Goal: Task Accomplishment & Management: Manage account settings

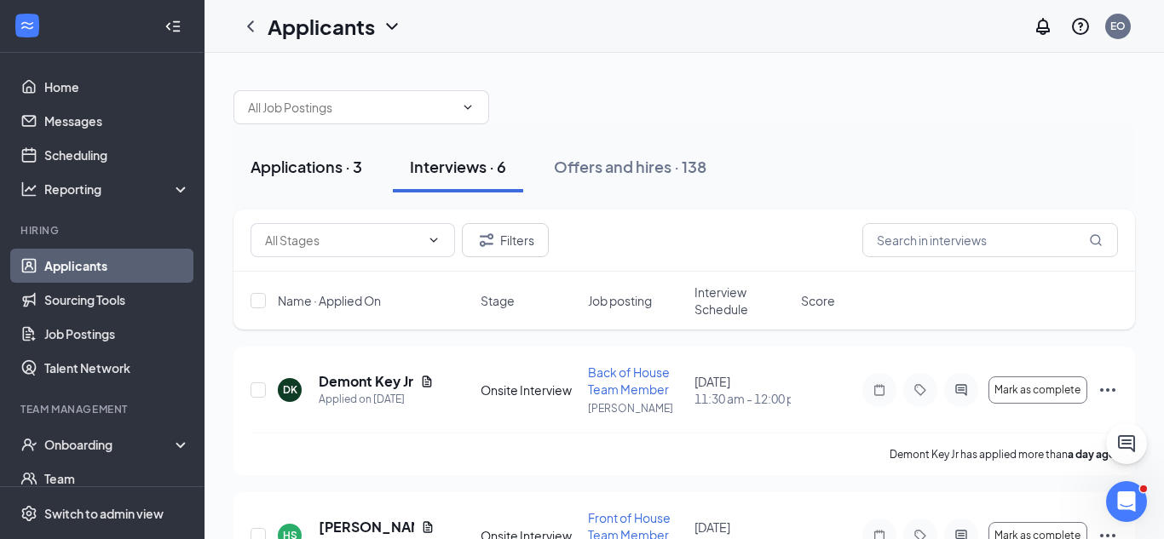
click at [307, 176] on div "Applications · 3" at bounding box center [307, 166] width 112 height 21
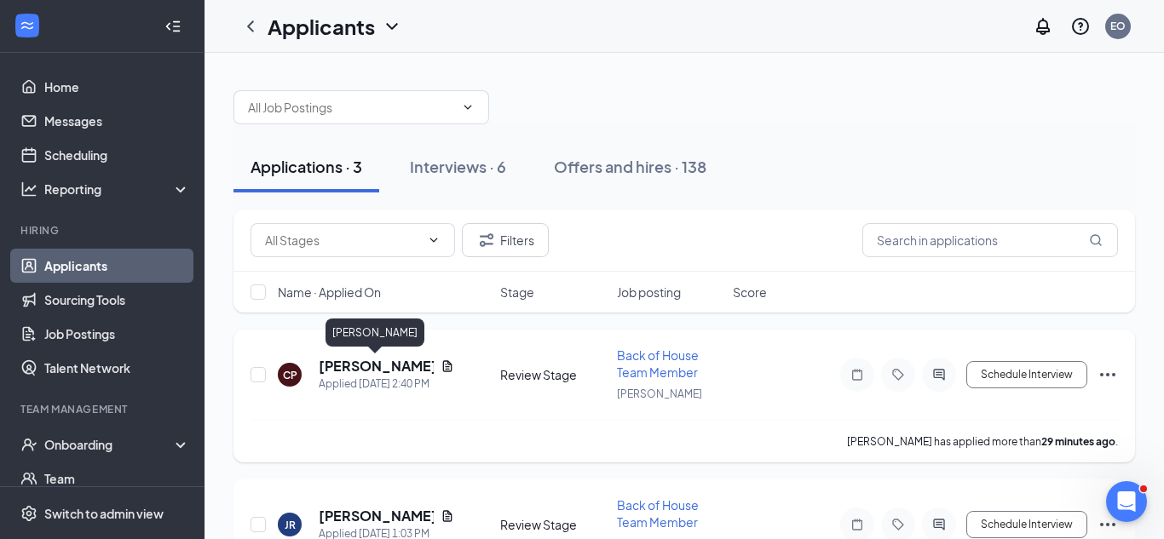
click at [360, 359] on h5 "[PERSON_NAME]" at bounding box center [376, 366] width 115 height 19
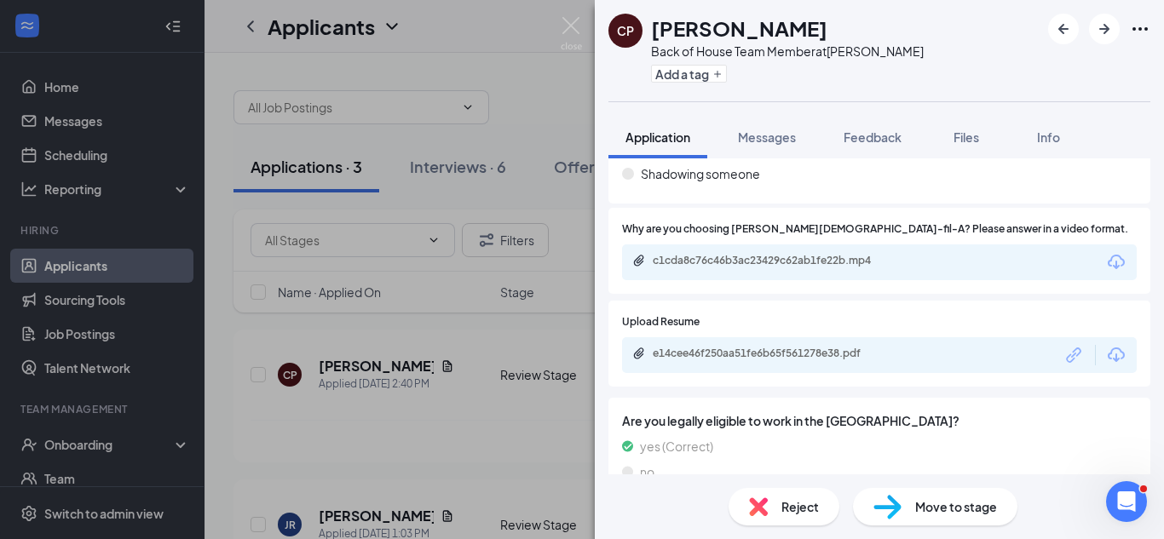
scroll to position [856, 0]
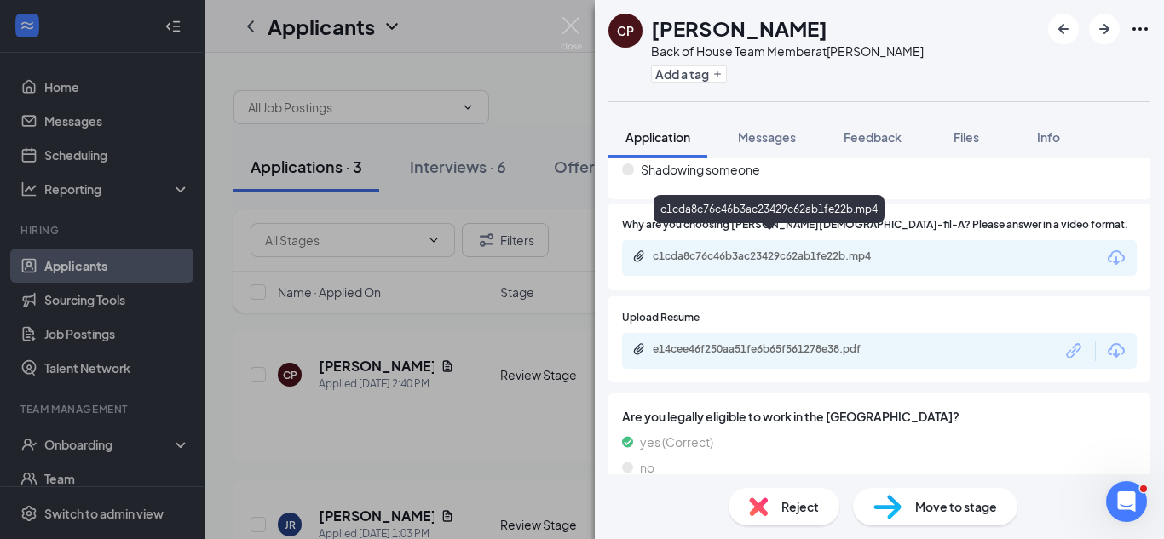
click at [880, 250] on div "c1cda8c76c46b3ac23429c62ab1fe22b.mp4" at bounding box center [772, 257] width 239 height 14
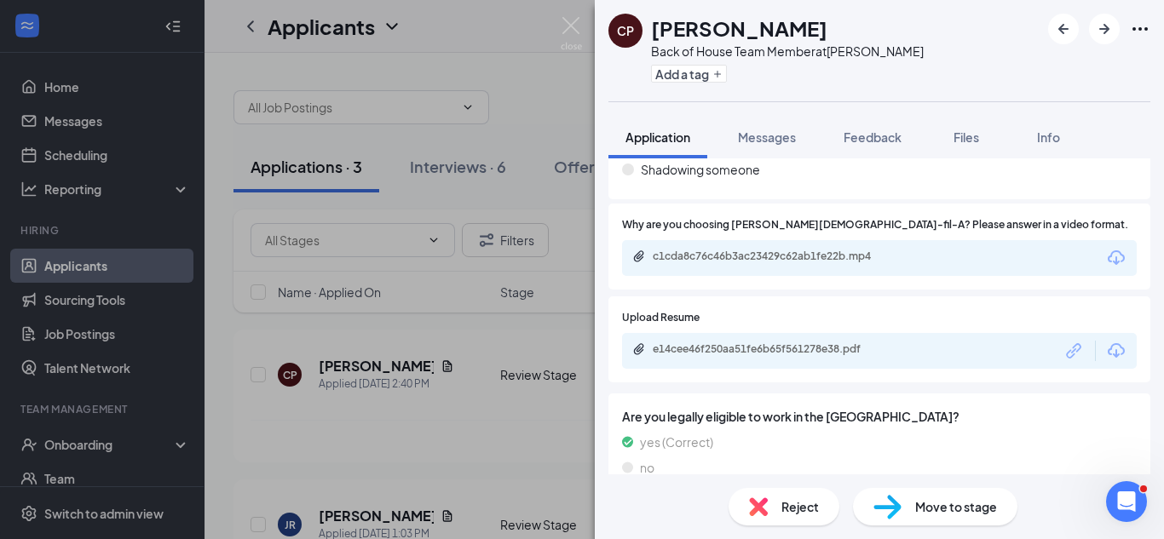
click at [730, 343] on div "e14cee46f250aa51fe6b65f561278e38.pdf" at bounding box center [772, 350] width 239 height 14
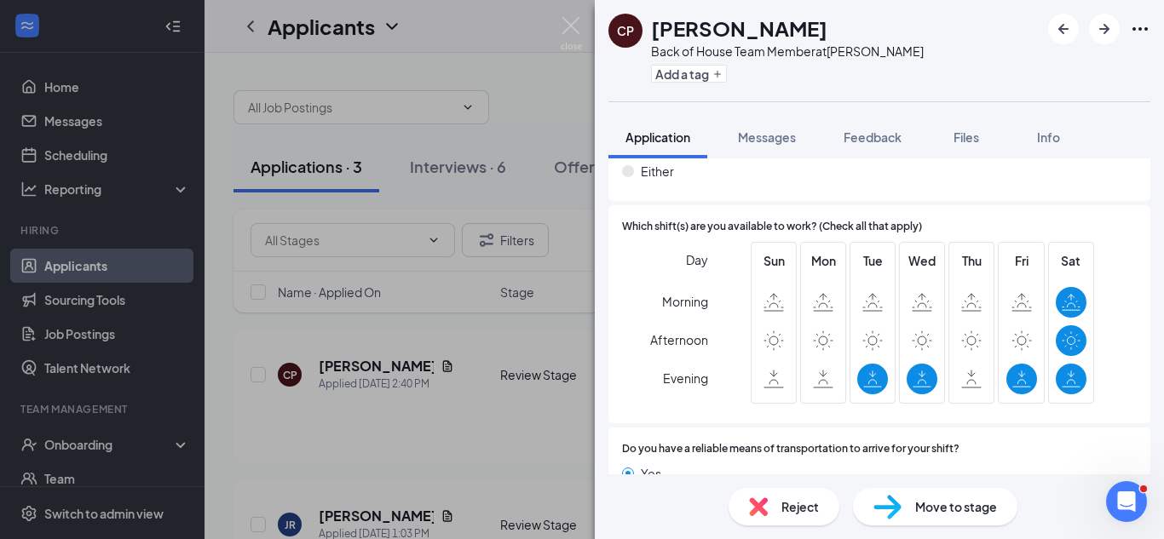
scroll to position [1433, 0]
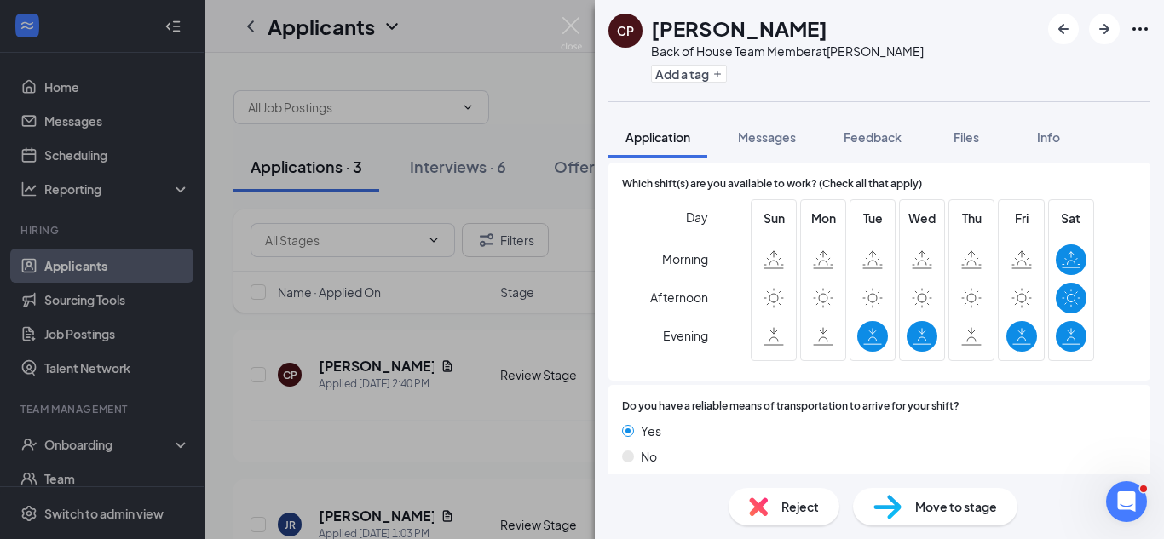
click at [557, 123] on div "CP [PERSON_NAME] Back of House Team Member at Clinton Add a tag Application Mes…" at bounding box center [582, 269] width 1164 height 539
click at [567, 32] on div "Applicants EO" at bounding box center [683, 26] width 959 height 53
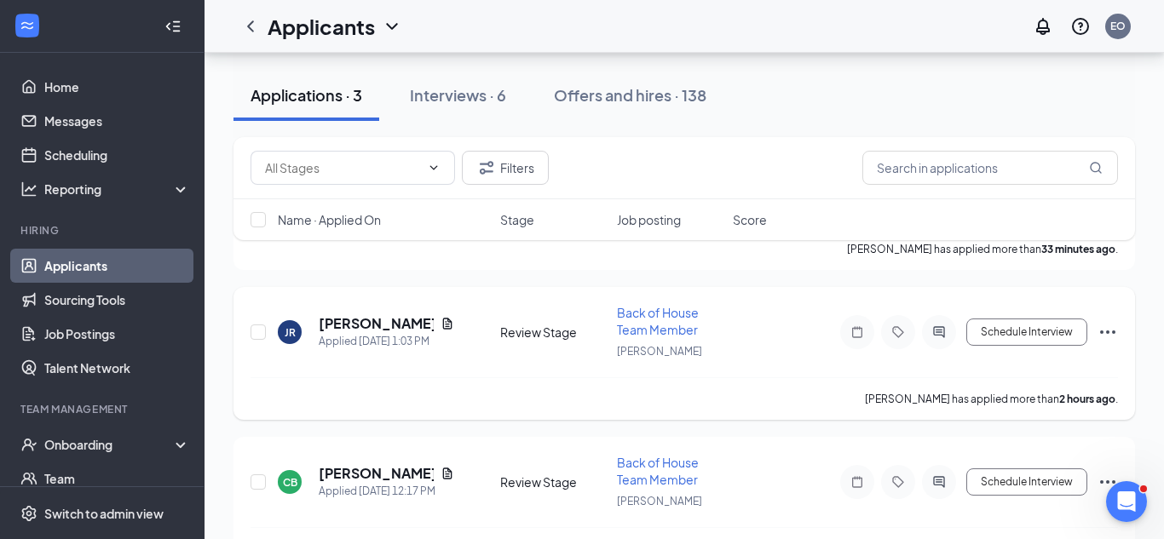
scroll to position [244, 0]
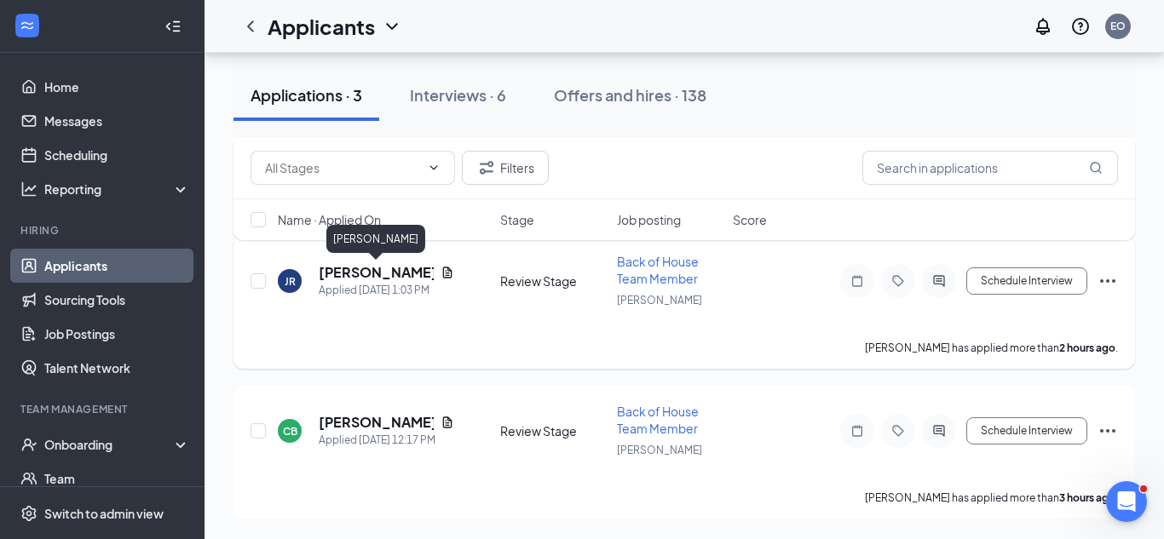
click at [380, 273] on h5 "[PERSON_NAME]" at bounding box center [376, 272] width 115 height 19
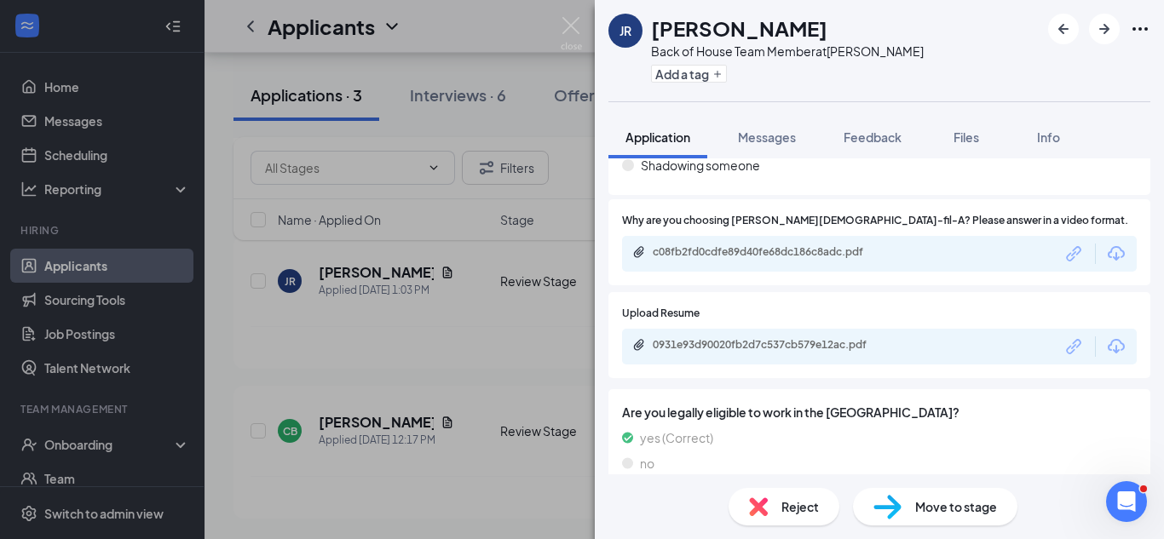
scroll to position [844, 0]
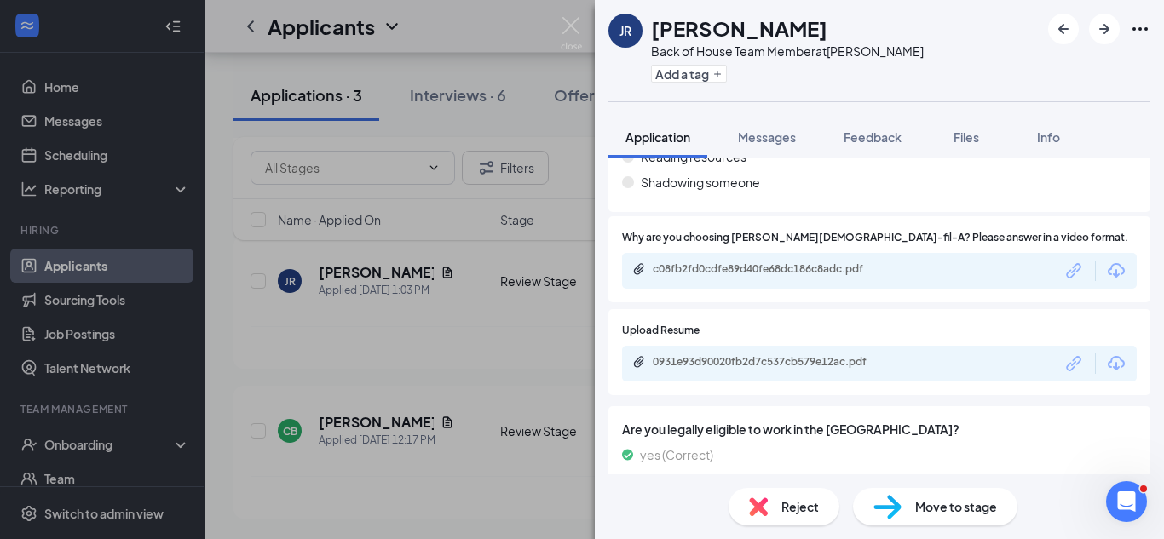
click at [838, 262] on div "c08fb2fd0cdfe89d40fe68dc186c8adc.pdf" at bounding box center [772, 269] width 239 height 14
click at [717, 355] on div "0931e93d90020fb2d7c537cb579e12ac.pdf" at bounding box center [772, 362] width 239 height 14
click at [544, 99] on div "JR [PERSON_NAME] Back of House Team Member at Clinton Add a tag Application Mes…" at bounding box center [582, 269] width 1164 height 539
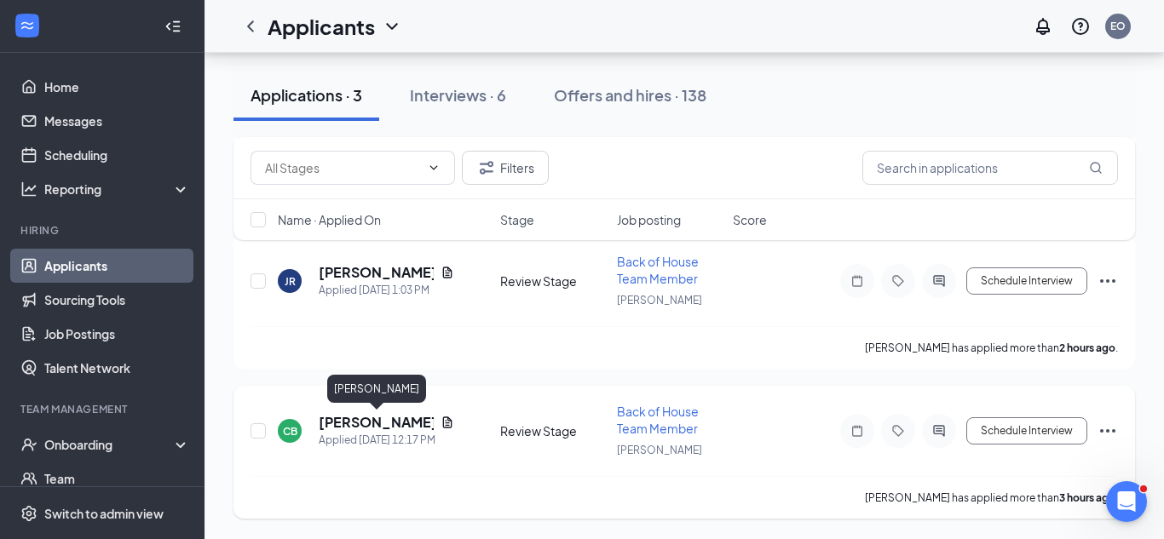
click at [366, 416] on h5 "[PERSON_NAME]" at bounding box center [376, 422] width 115 height 19
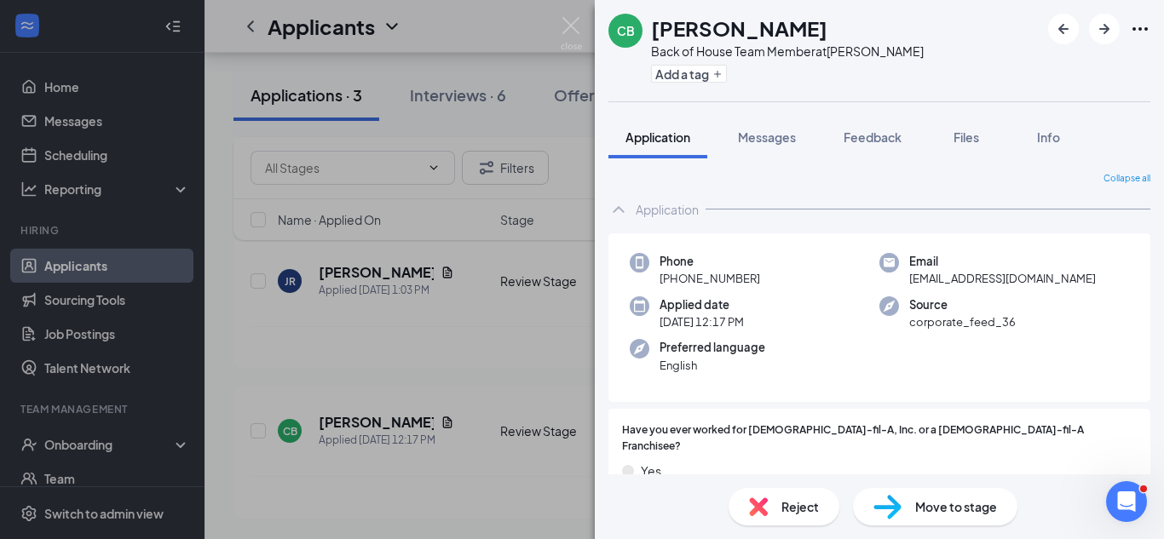
click at [899, 270] on div "Email [EMAIL_ADDRESS][DOMAIN_NAME]" at bounding box center [1004, 270] width 250 height 35
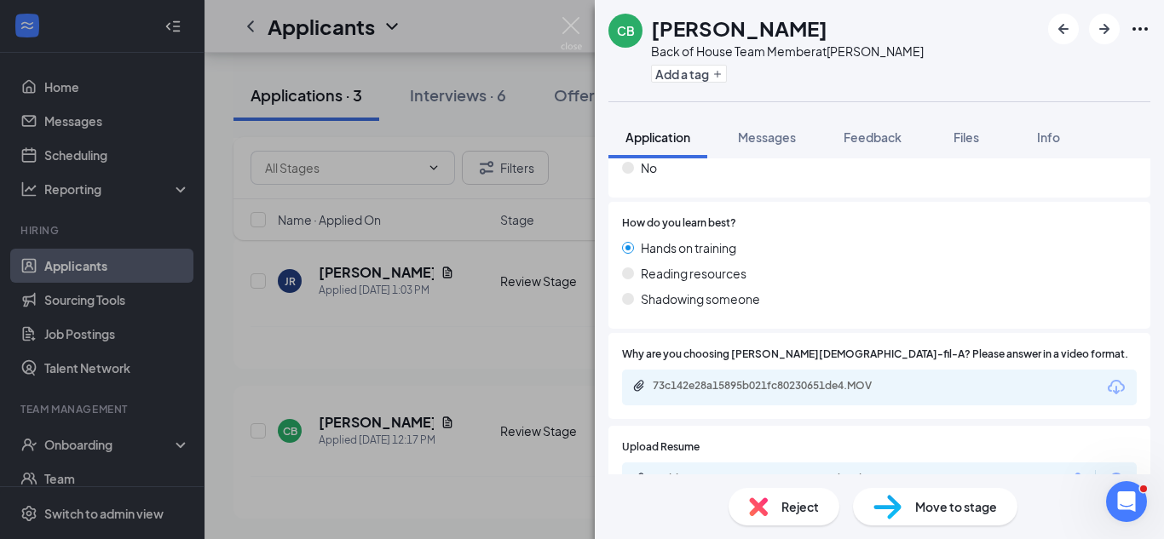
scroll to position [723, 0]
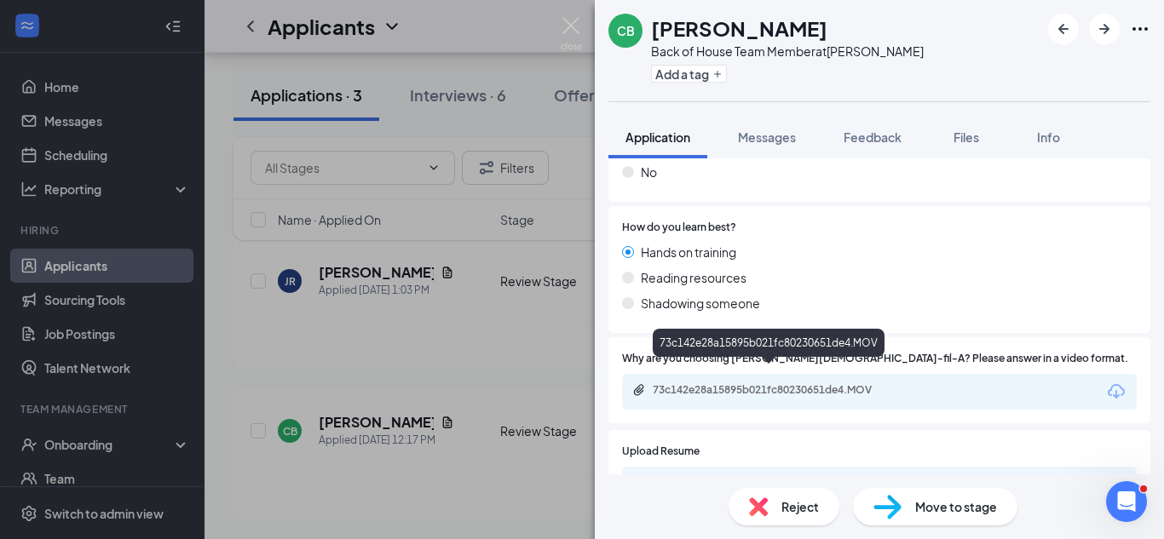
click at [763, 383] on div "73c142e28a15895b021fc80230651de4.MOV" at bounding box center [772, 390] width 239 height 14
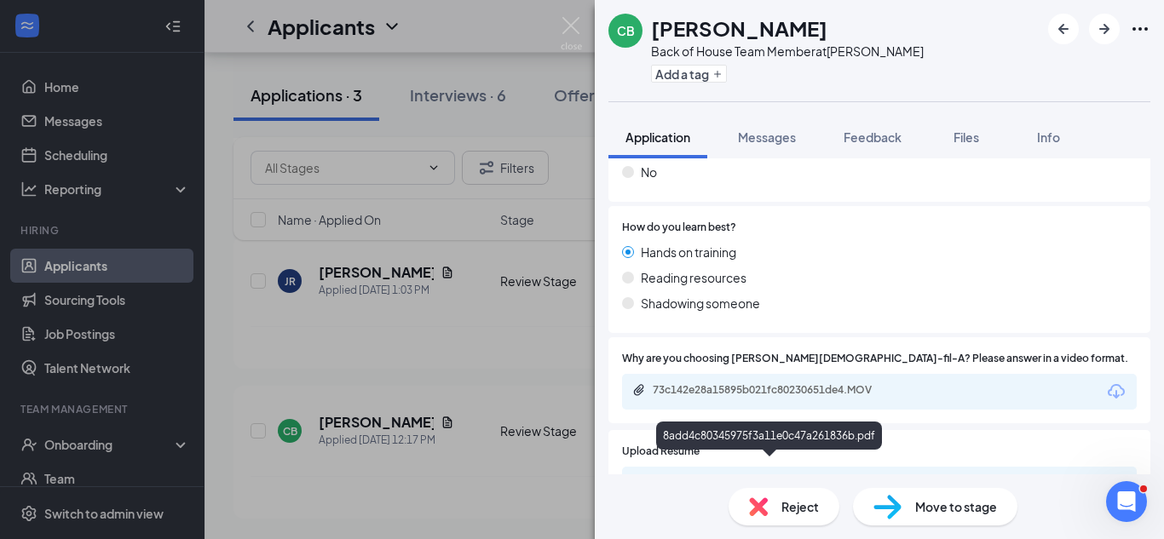
click at [673, 476] on div "8add4c80345975f3a11e0c47a261836b.pdf" at bounding box center [772, 483] width 239 height 14
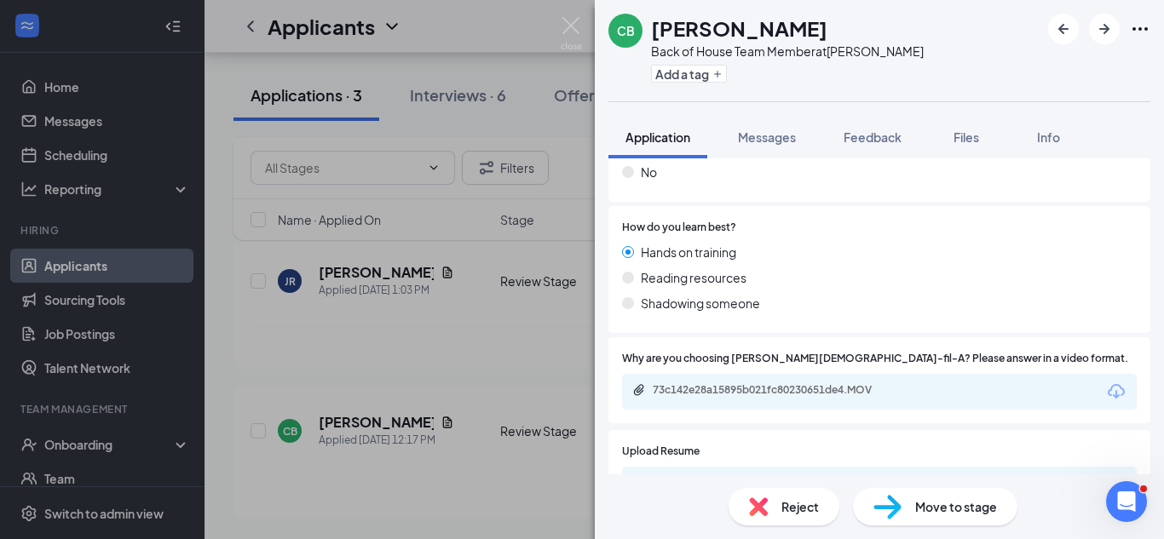
click at [486, 128] on div "CB [PERSON_NAME] Back of House Team Member at Clinton Add a tag Application Mes…" at bounding box center [582, 269] width 1164 height 539
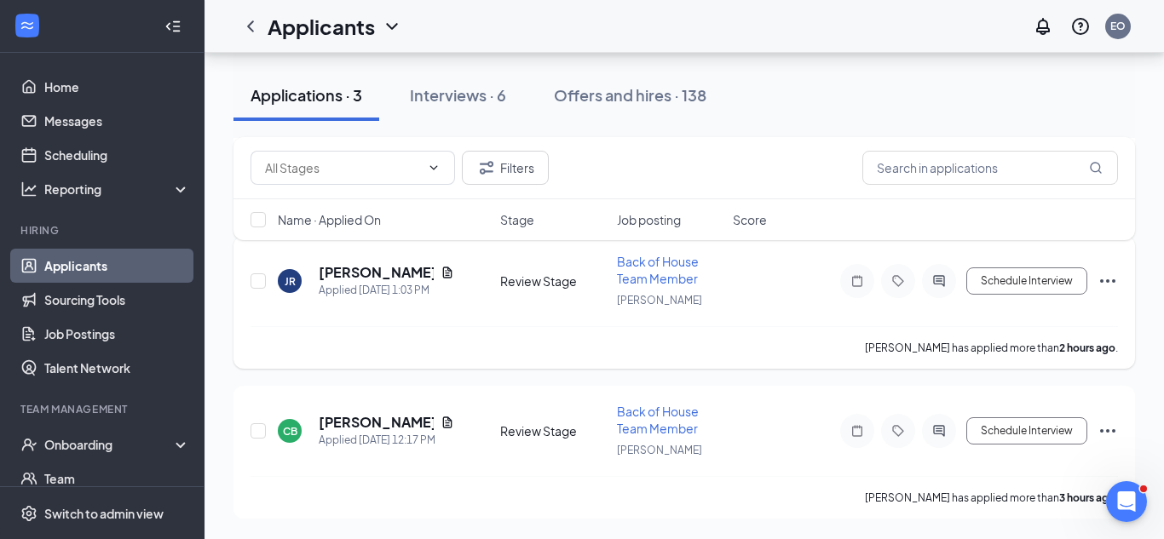
click at [547, 286] on div "Review Stage" at bounding box center [553, 281] width 107 height 17
click at [526, 297] on div "JR [PERSON_NAME] Applied [DATE] 1:03 PM Review Stage Back of House Team Member …" at bounding box center [684, 289] width 867 height 73
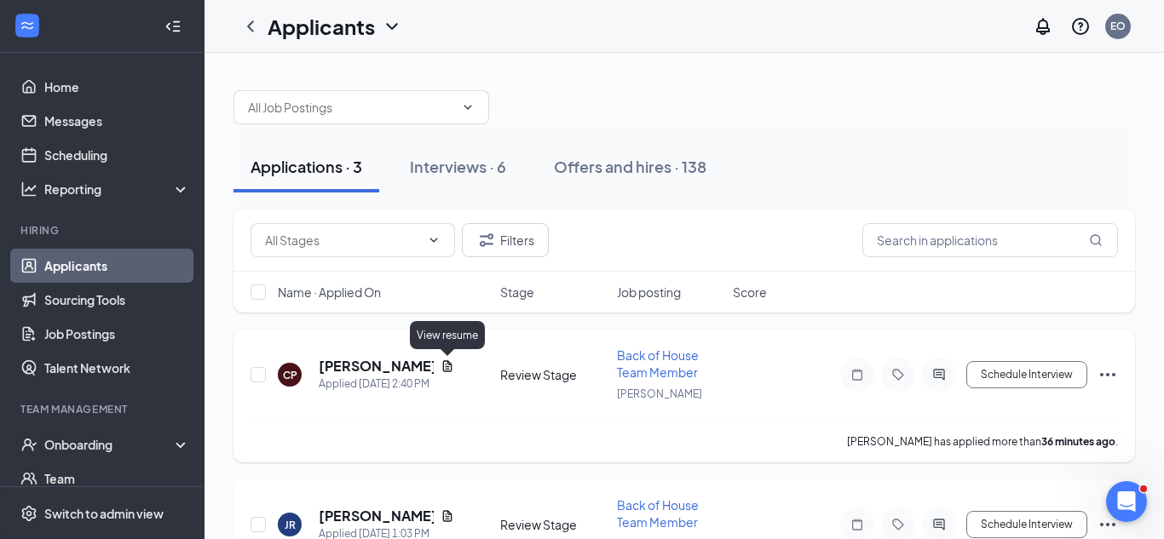
click at [445, 366] on icon "Document" at bounding box center [448, 367] width 14 height 14
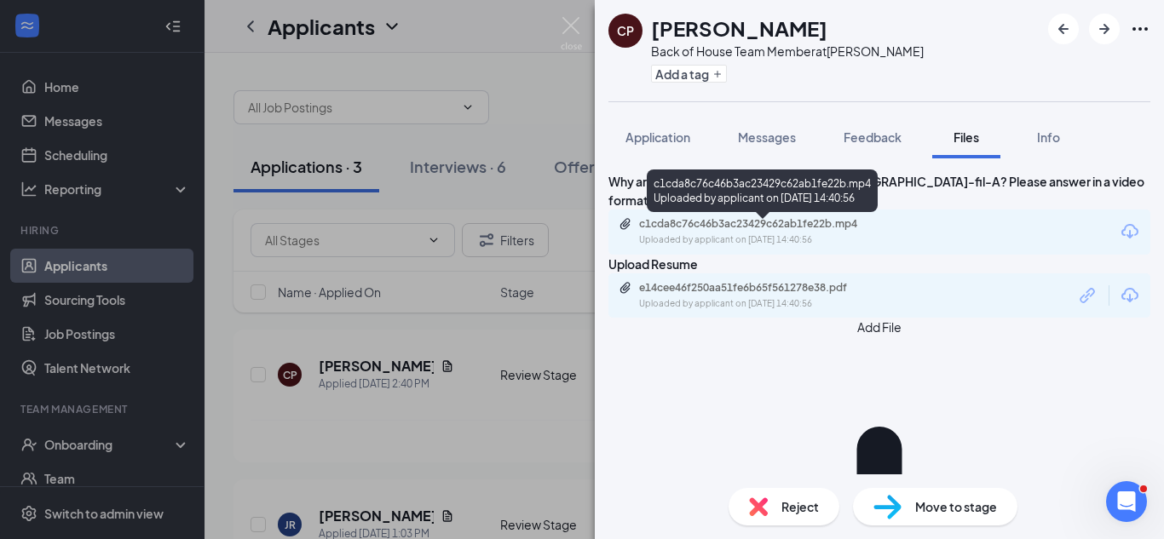
click at [788, 245] on div "Uploaded by applicant on [DATE] 14:40:56" at bounding box center [767, 240] width 256 height 14
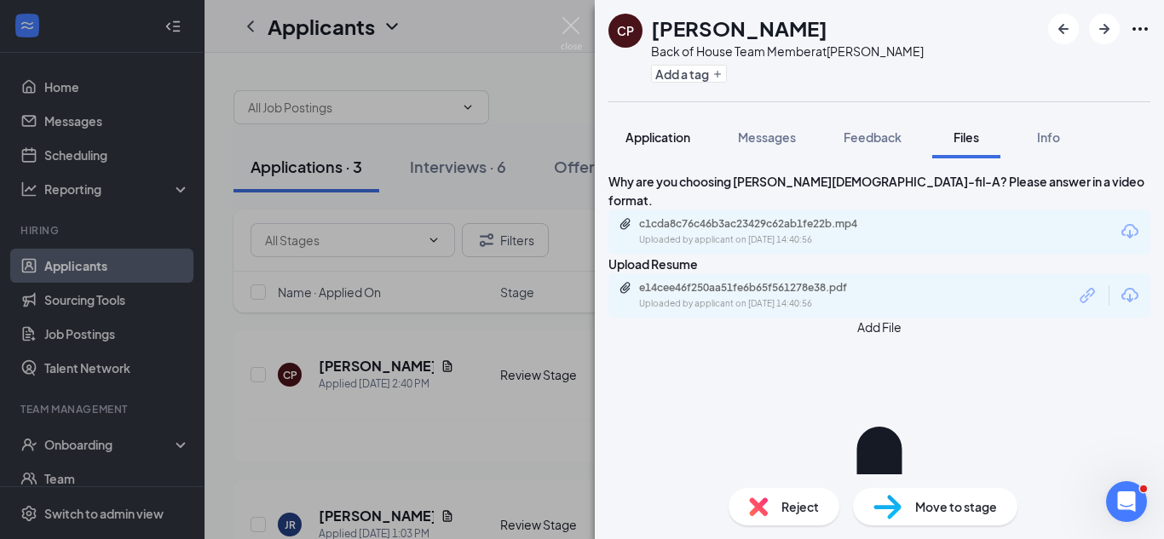
click at [660, 145] on div "Application" at bounding box center [657, 137] width 65 height 17
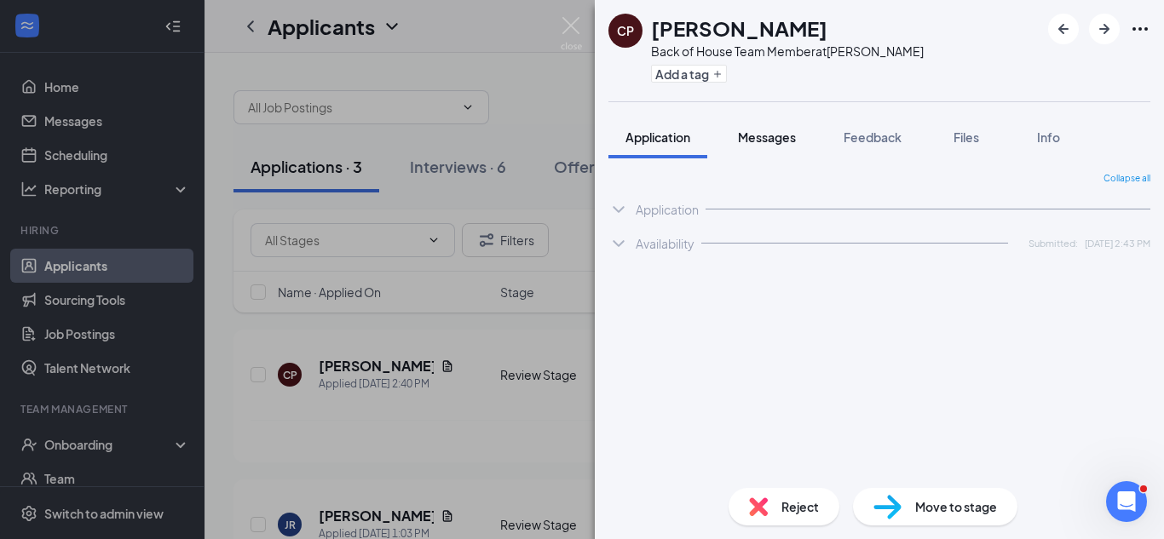
click at [775, 147] on button "Messages" at bounding box center [767, 137] width 92 height 43
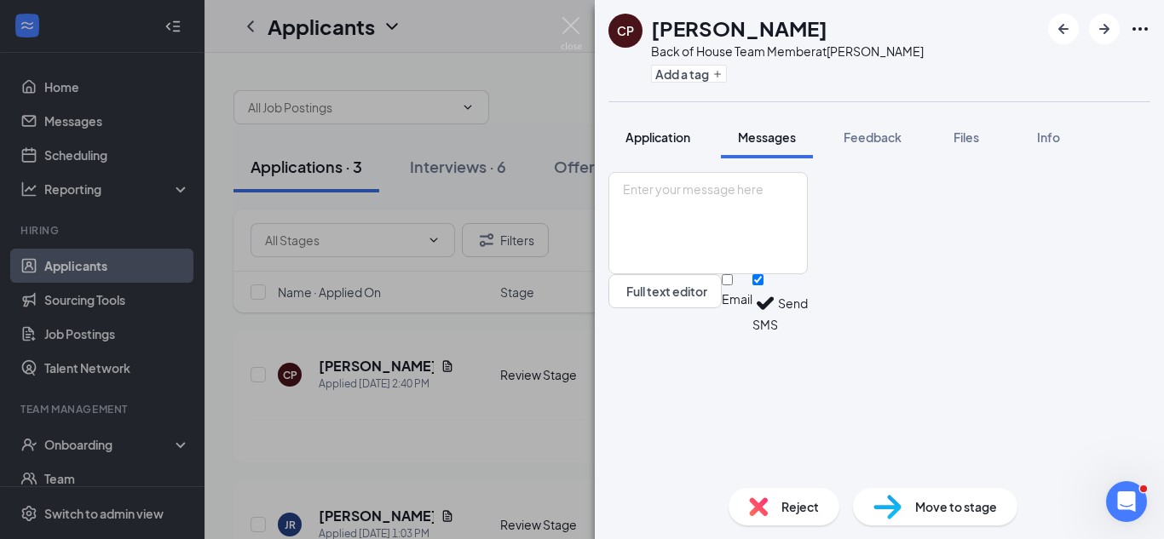
click at [658, 135] on span "Application" at bounding box center [657, 137] width 65 height 15
click at [659, 146] on button "Application" at bounding box center [657, 137] width 99 height 43
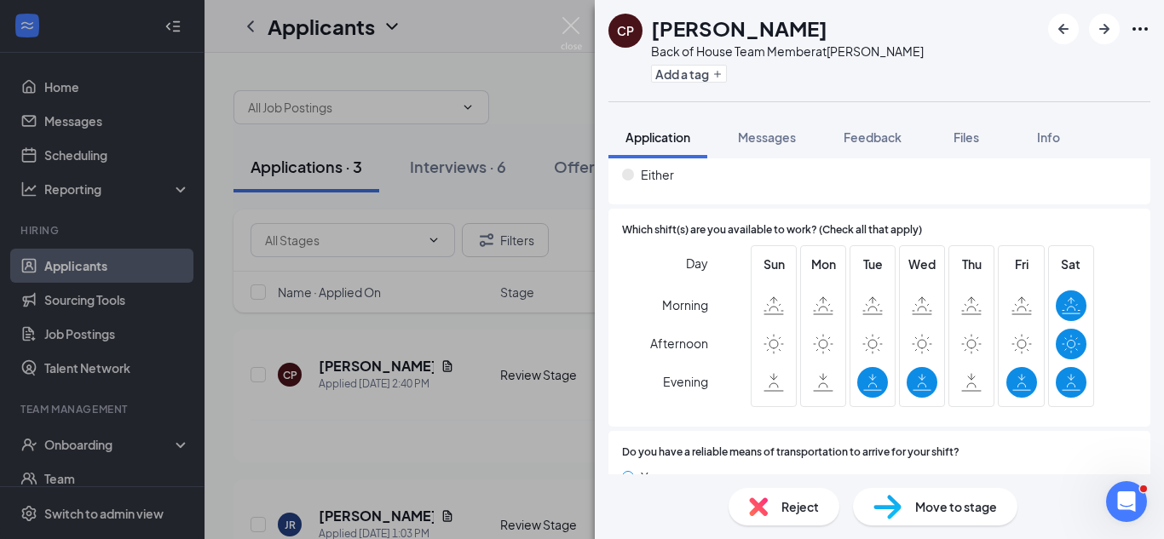
scroll to position [1386, 0]
click at [539, 98] on div "CP [PERSON_NAME] Back of House Team Member at Clinton Add a tag Application Mes…" at bounding box center [582, 269] width 1164 height 539
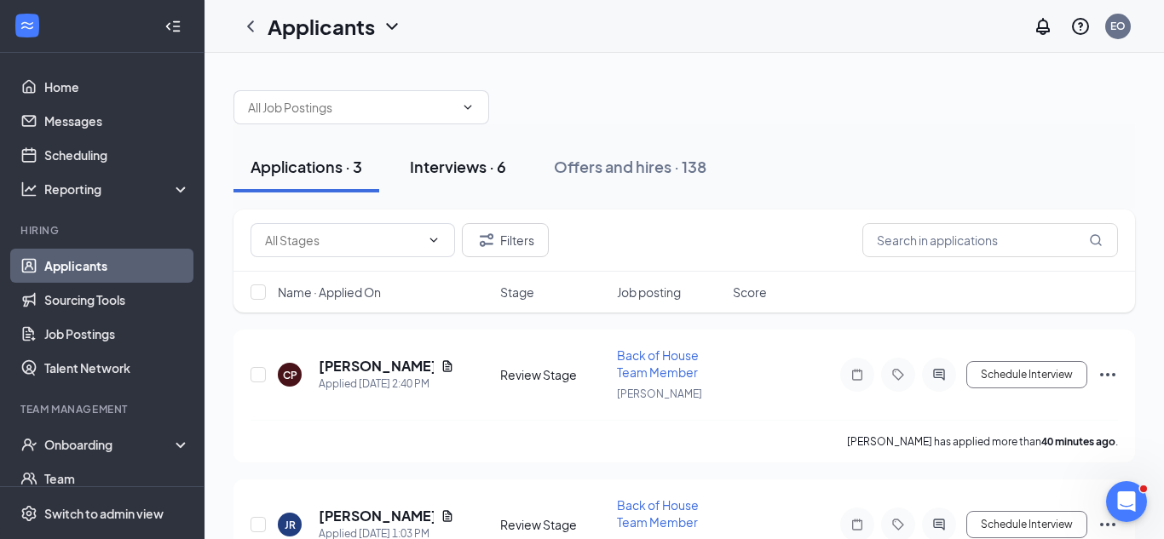
click at [454, 176] on div "Interviews · 6" at bounding box center [458, 166] width 96 height 21
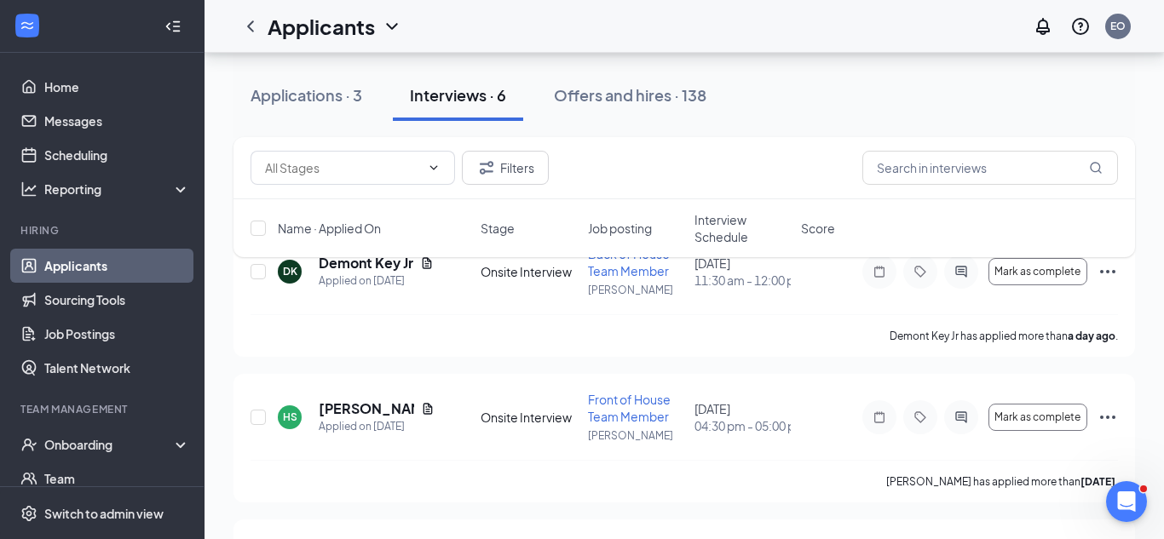
scroll to position [117, 0]
click at [425, 324] on div "Demont Key Jr has applied more than a day ago ." at bounding box center [684, 337] width 867 height 43
click at [390, 266] on div "Filters Name · Applied On Stage Job posting Interview Schedule Score" at bounding box center [683, 205] width 901 height 137
click at [422, 268] on div "Filters Name · Applied On Stage Job posting Interview Schedule Score" at bounding box center [683, 205] width 901 height 137
click at [429, 268] on div "Filters Name · Applied On Stage Job posting Interview Schedule Score" at bounding box center [683, 205] width 901 height 137
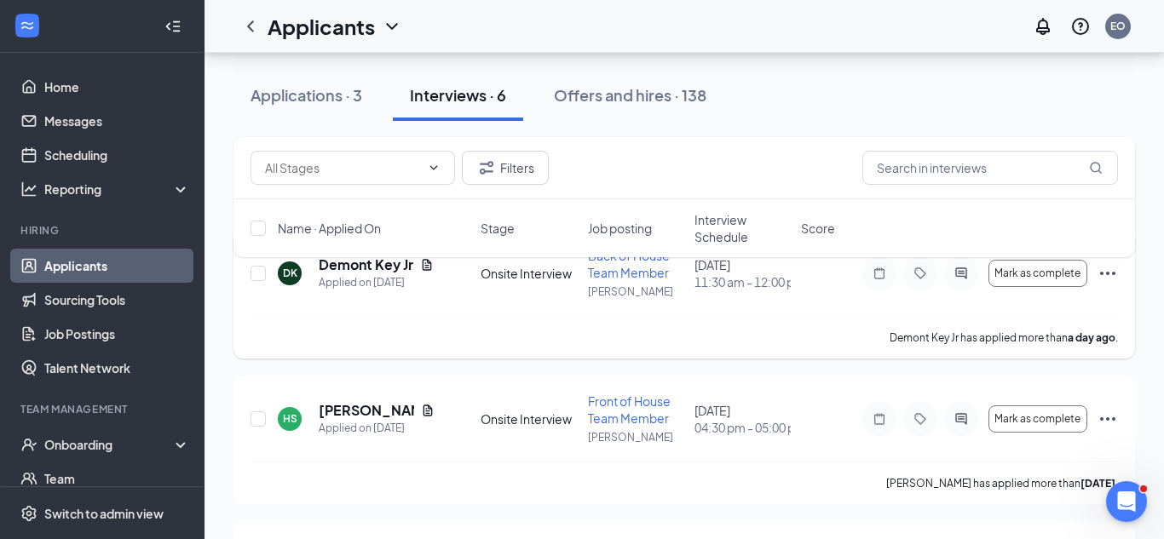
click at [466, 327] on div "Demont Key Jr has applied more than a day ago ." at bounding box center [684, 337] width 867 height 43
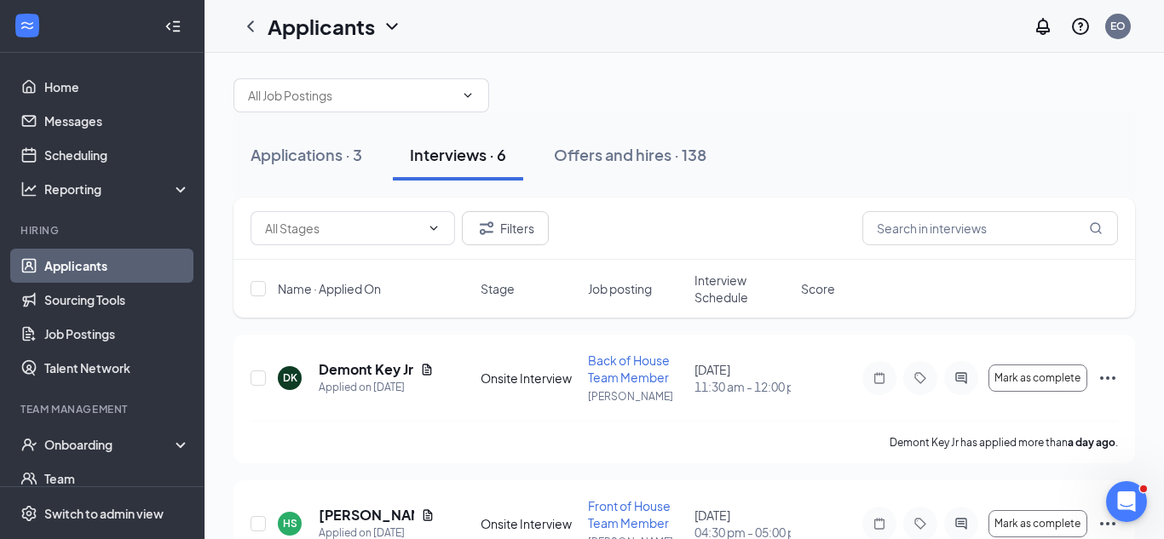
scroll to position [10, 0]
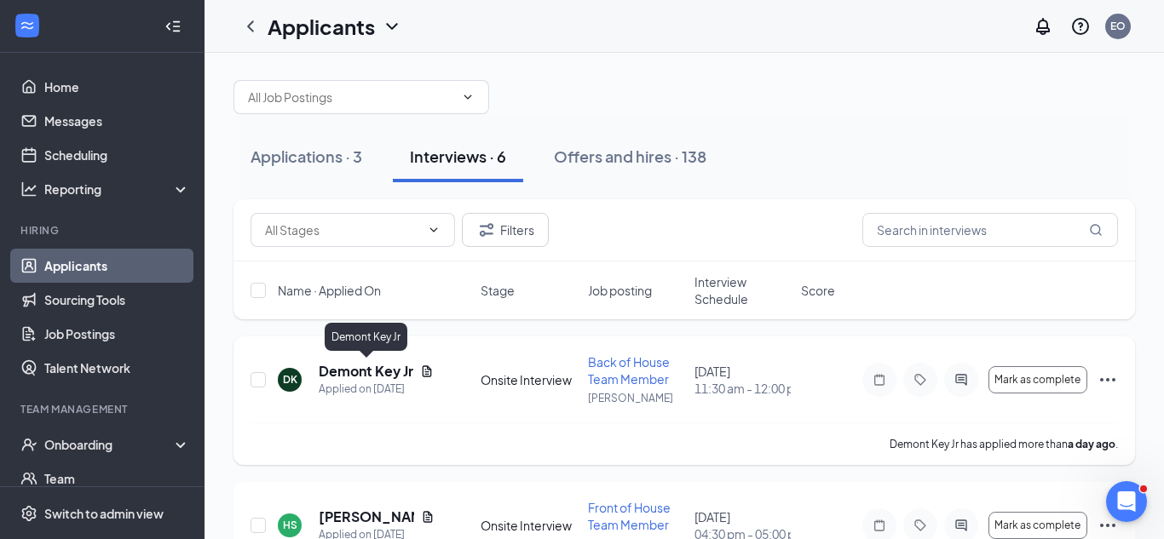
click at [381, 372] on h5 "Demont Key Jr" at bounding box center [366, 371] width 95 height 19
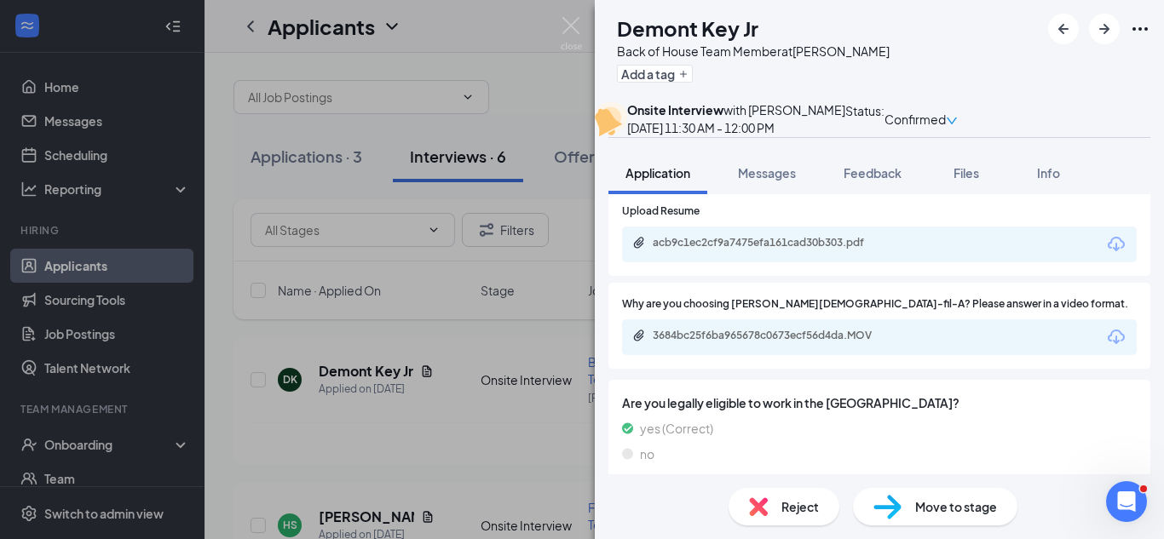
scroll to position [905, 0]
click at [865, 251] on div "acb9c1ec2cf9a7475efa161cad30b303.pdf" at bounding box center [772, 244] width 239 height 14
click at [777, 343] on div "3684bc25f6ba965678c0673ecf56d4da.MOV" at bounding box center [772, 337] width 239 height 14
click at [523, 80] on div "[PERSON_NAME] Key Jr Back of House Team Member at Clinton Add a tag Onsite Inte…" at bounding box center [582, 269] width 1164 height 539
click at [565, 32] on img at bounding box center [571, 33] width 21 height 33
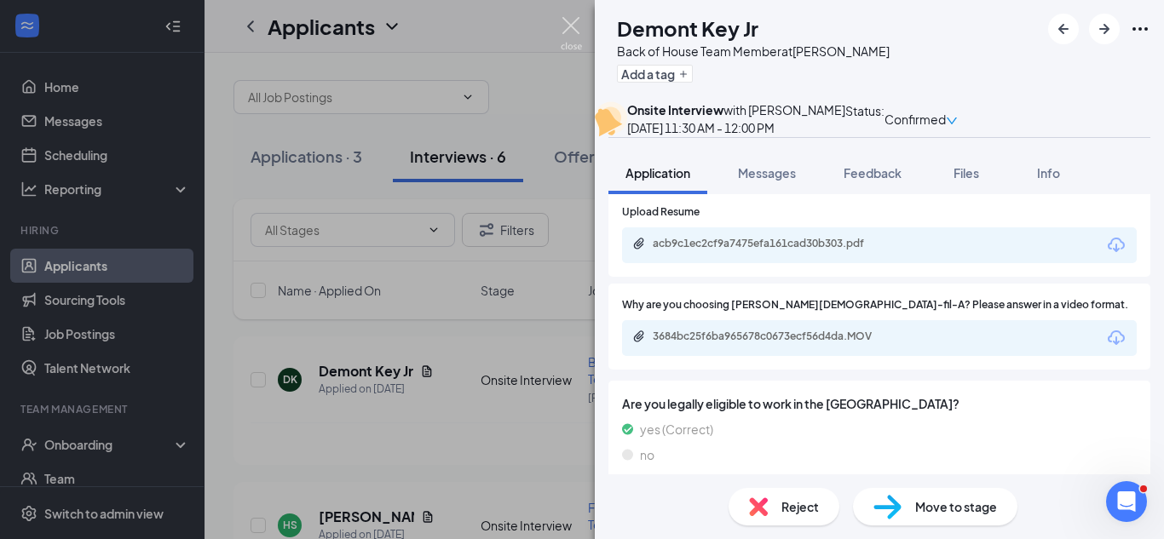
click at [565, 32] on div "Applicants EO" at bounding box center [683, 26] width 959 height 53
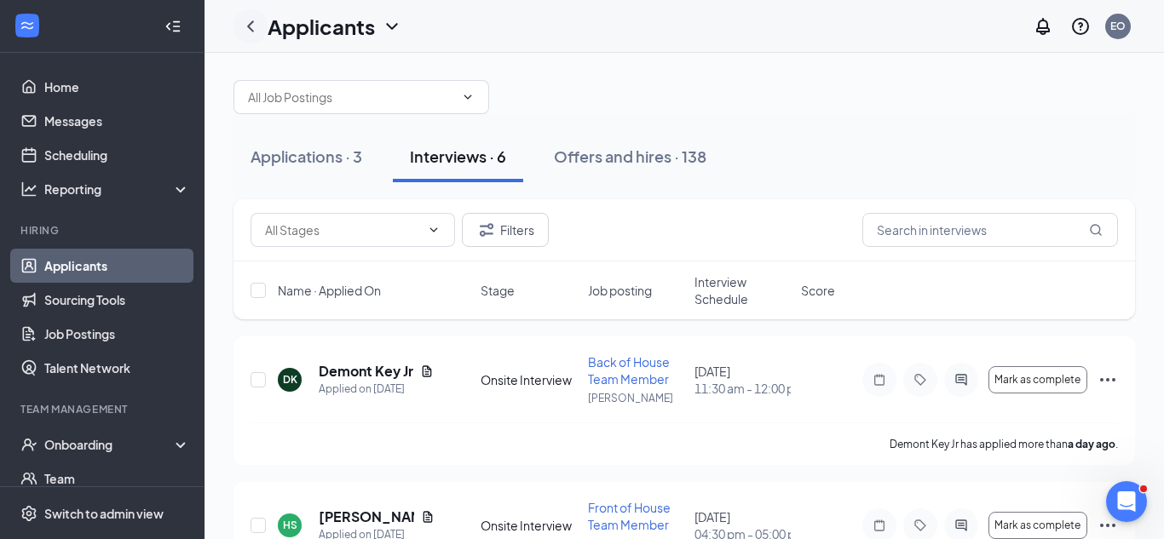
click at [256, 32] on icon "ChevronLeft" at bounding box center [250, 26] width 20 height 20
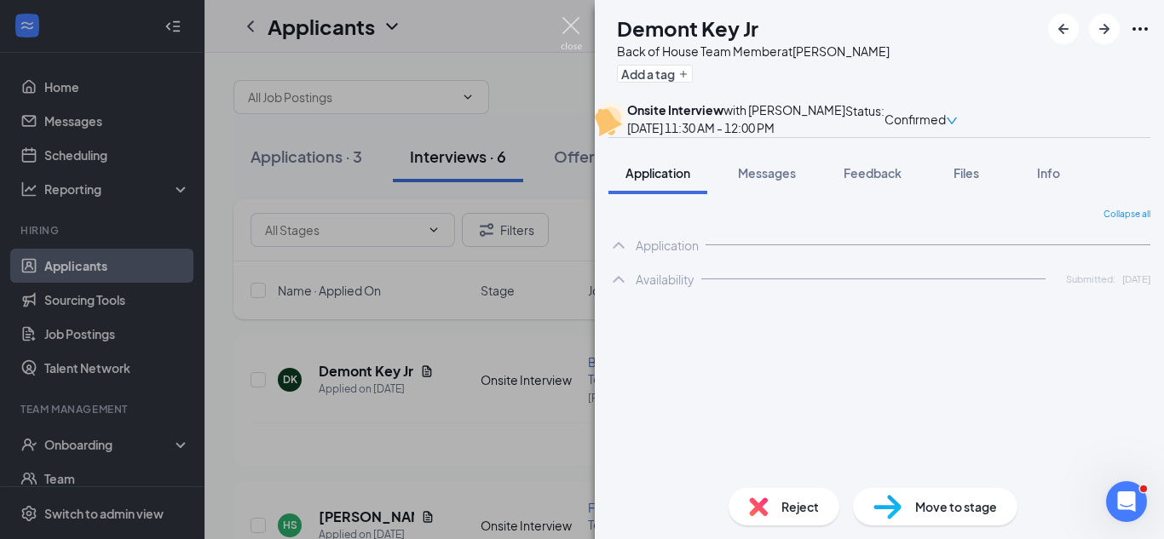
click at [579, 19] on img at bounding box center [571, 33] width 21 height 33
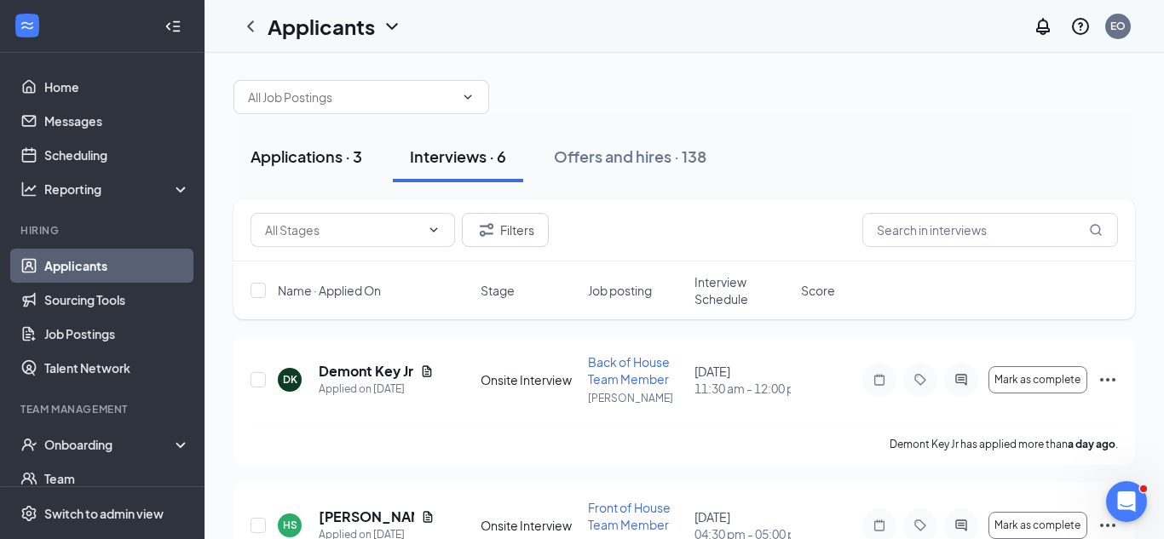
click at [290, 162] on div "Applications · 3" at bounding box center [307, 156] width 112 height 21
